Goal: Transaction & Acquisition: Purchase product/service

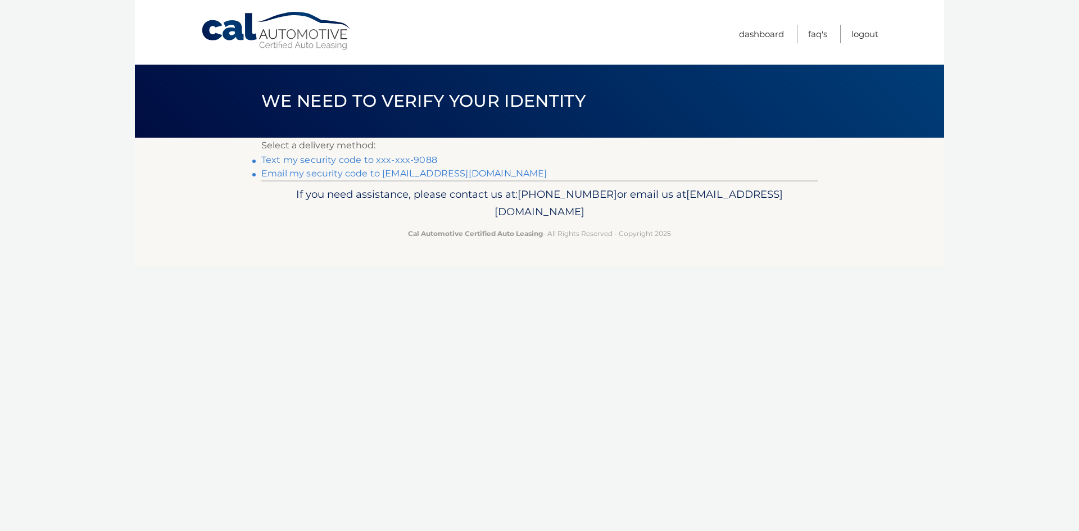
click at [283, 160] on link "Text my security code to xxx-xxx-9088" at bounding box center [349, 160] width 176 height 11
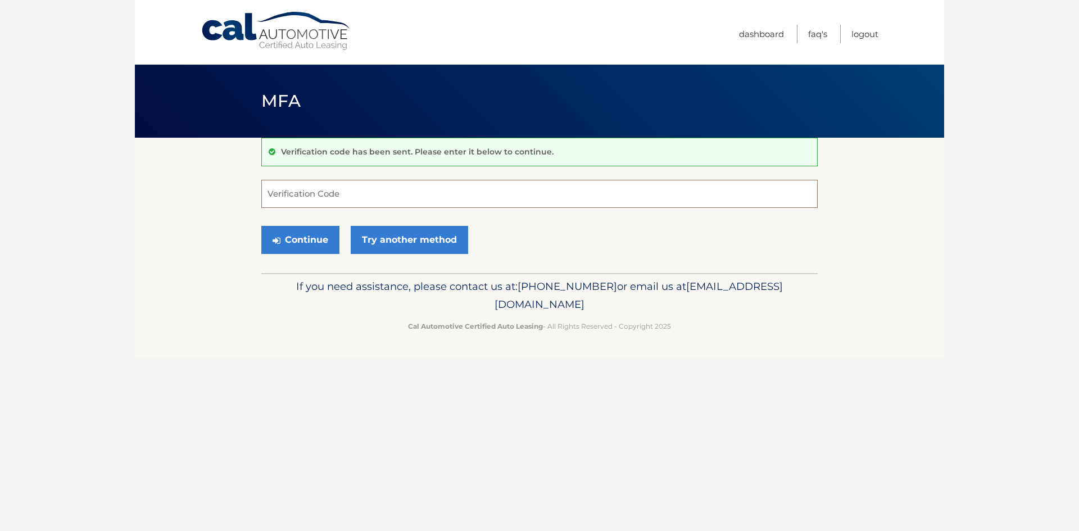
click at [312, 188] on input "Verification Code" at bounding box center [539, 194] width 556 height 28
type input "289072"
click at [297, 241] on button "Continue" at bounding box center [300, 240] width 78 height 28
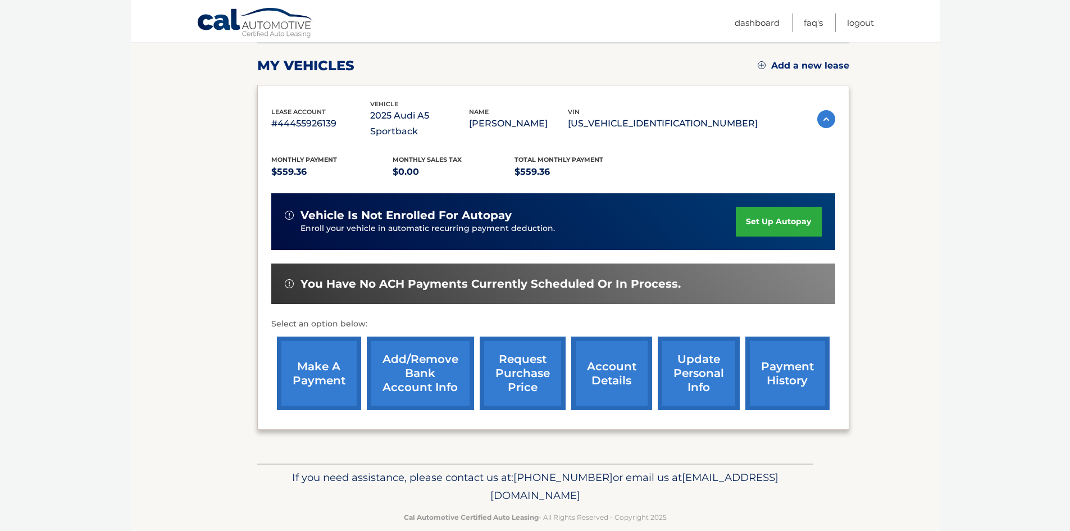
scroll to position [150, 0]
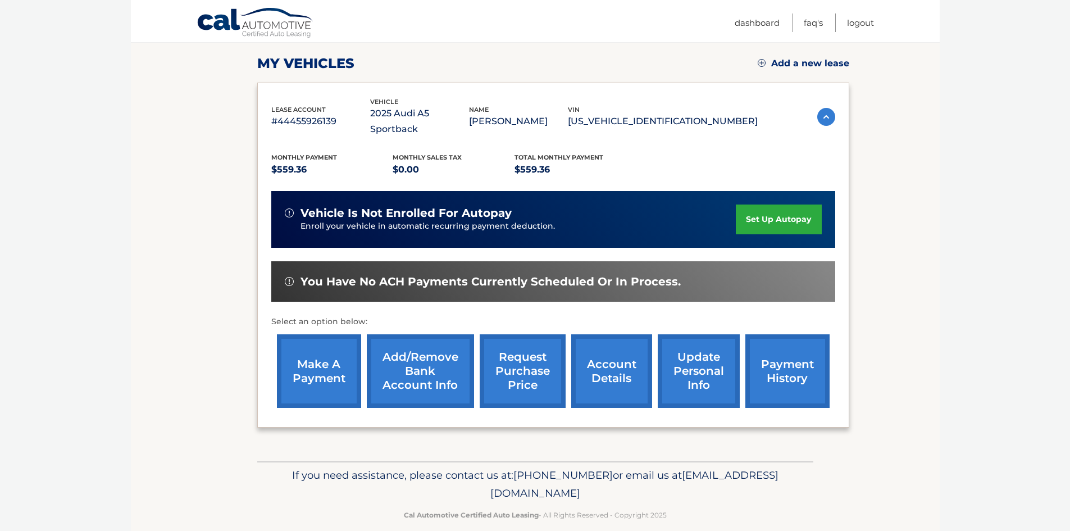
click at [317, 358] on link "make a payment" at bounding box center [319, 371] width 84 height 74
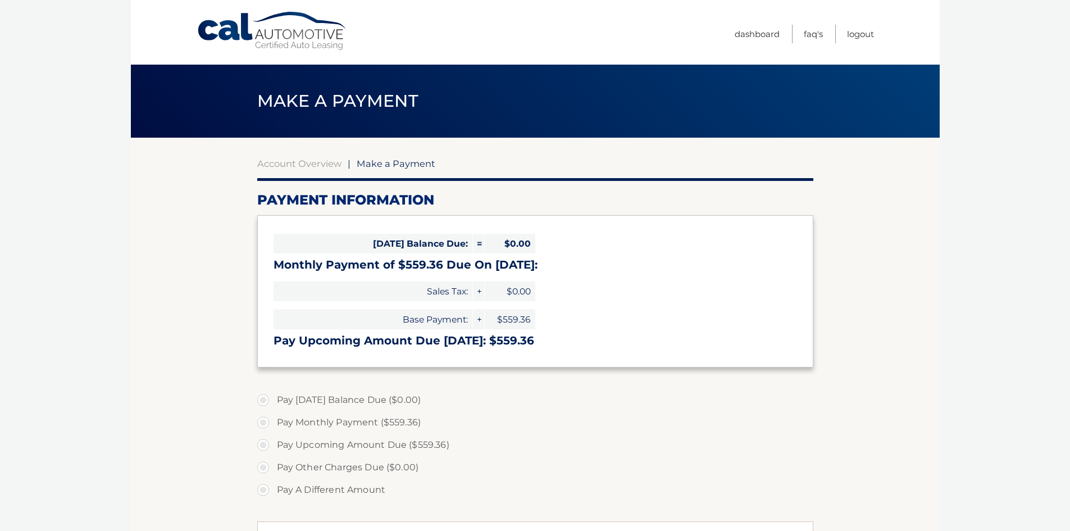
select select "YzE1MDg4NWQtYmJlNy00Mjk4LWEwZjQtZGNjZWY0NmM4YjMx"
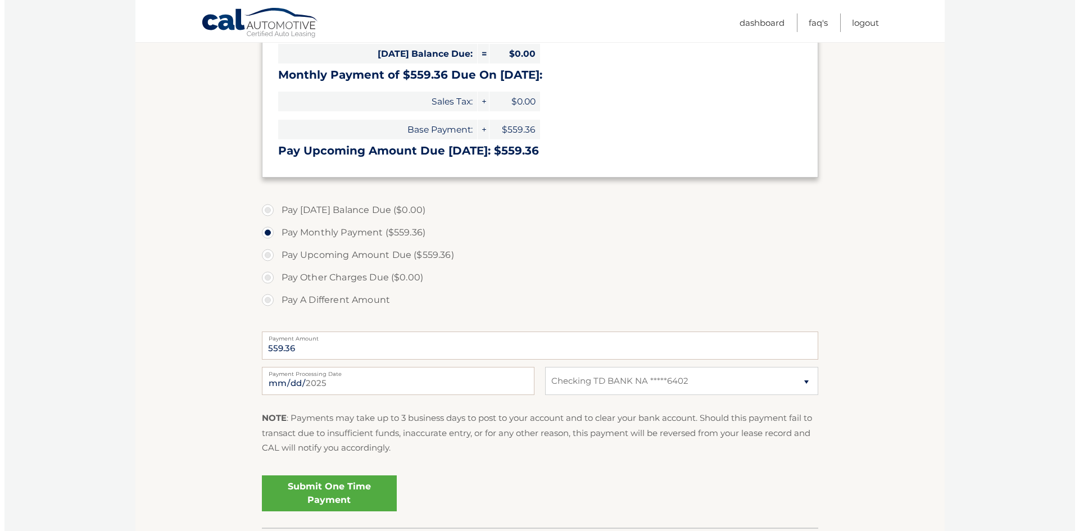
scroll to position [225, 0]
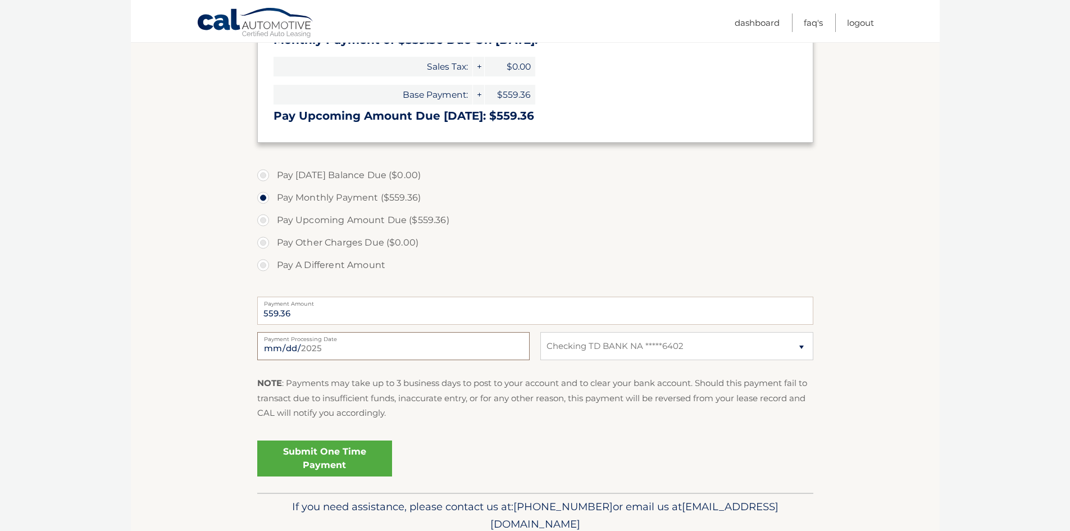
click at [344, 348] on input "2025-08-20" at bounding box center [393, 346] width 273 height 28
type input "2025-09-01"
click at [331, 458] on link "Submit One Time Payment" at bounding box center [324, 459] width 135 height 36
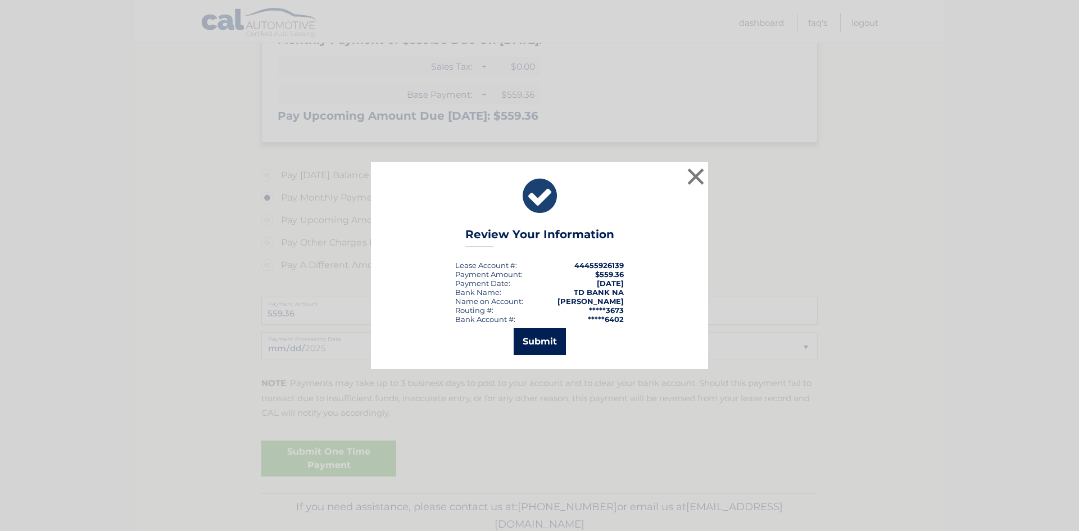
click at [534, 349] on button "Submit" at bounding box center [540, 341] width 52 height 27
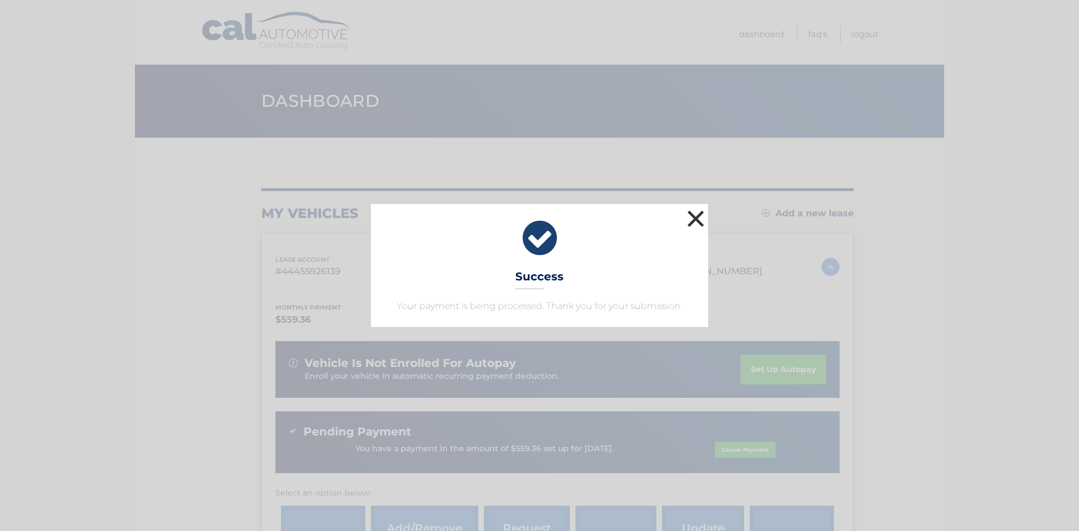
click at [693, 219] on button "×" at bounding box center [695, 218] width 22 height 22
